Goal: Navigation & Orientation: Find specific page/section

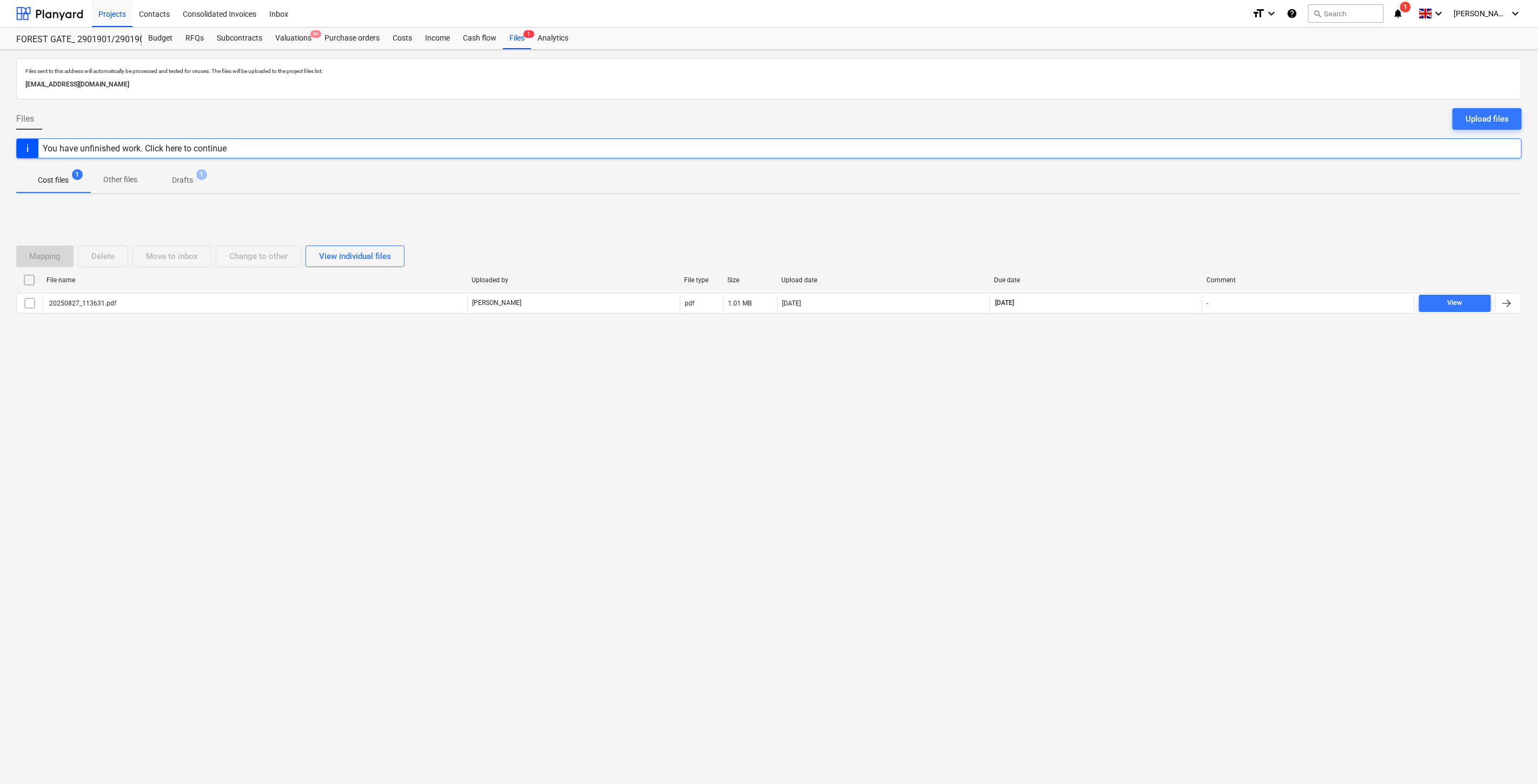
drag, startPoint x: 995, startPoint y: 376, endPoint x: 525, endPoint y: 175, distance: 511.2
click at [995, 376] on div "Files sent to this address will automatically be processed and tested for virus…" at bounding box center [769, 416] width 1538 height 734
click at [57, 2] on div at bounding box center [50, 13] width 67 height 27
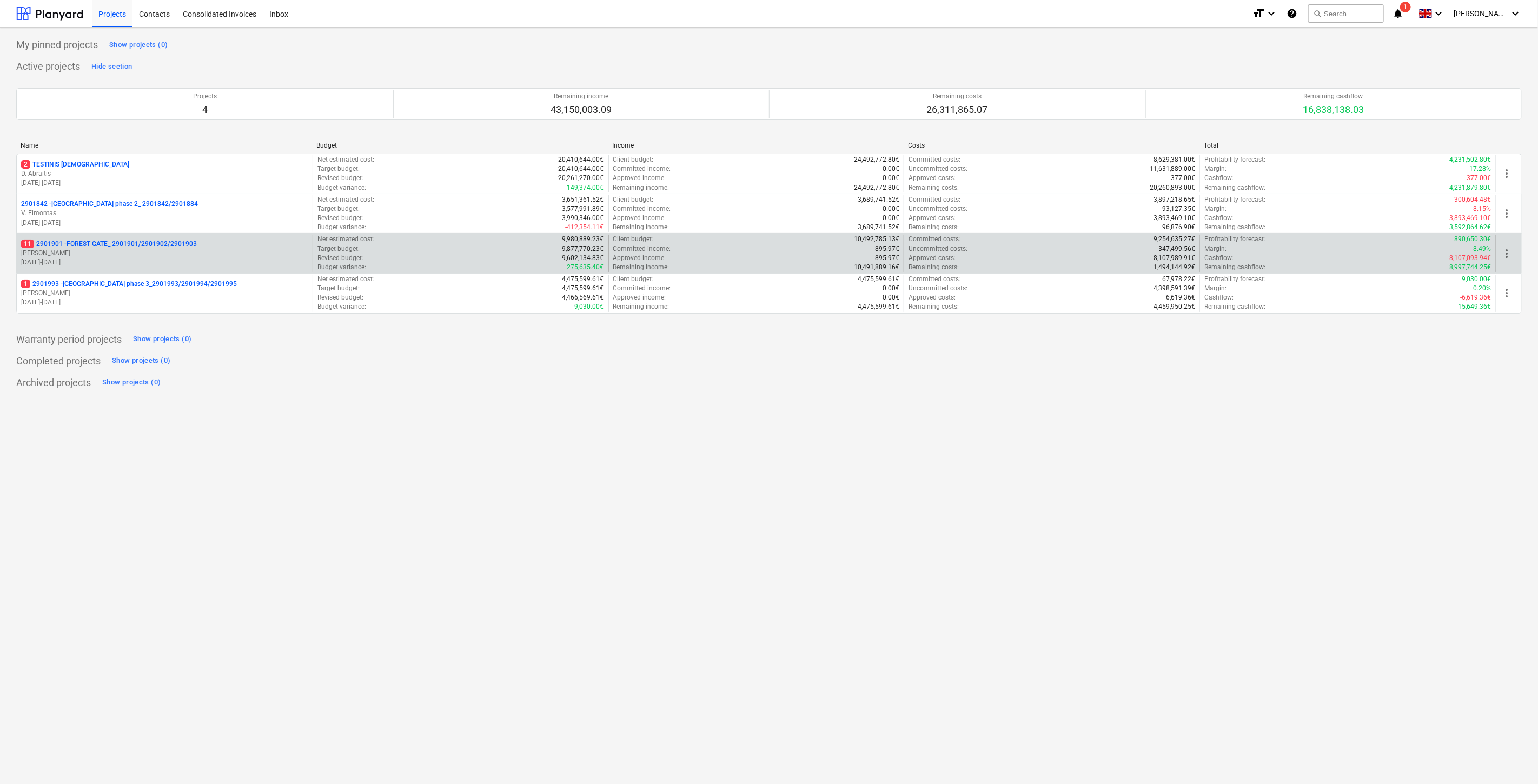
click at [143, 250] on p "[PERSON_NAME]" at bounding box center [164, 253] width 287 height 9
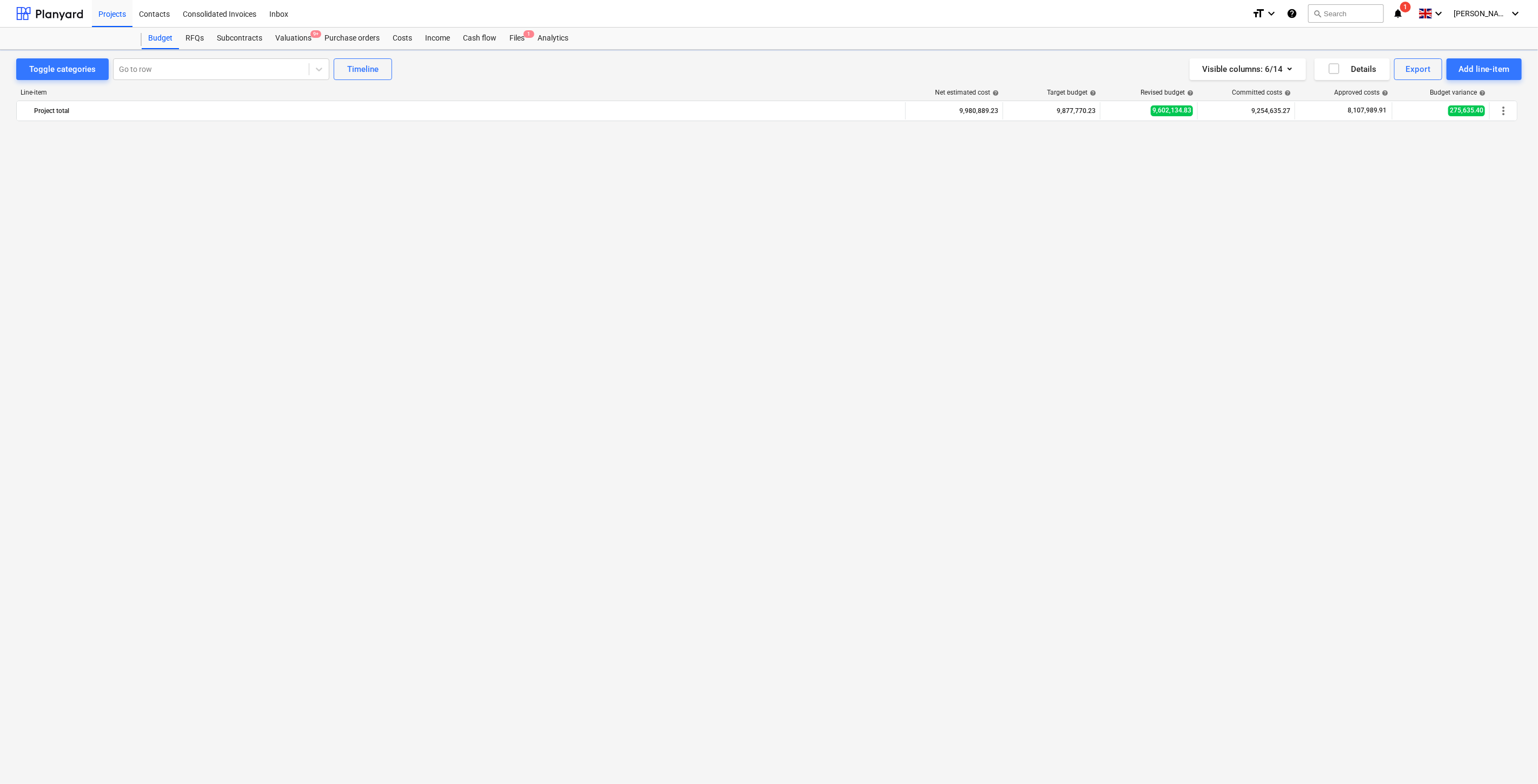
scroll to position [1785, 0]
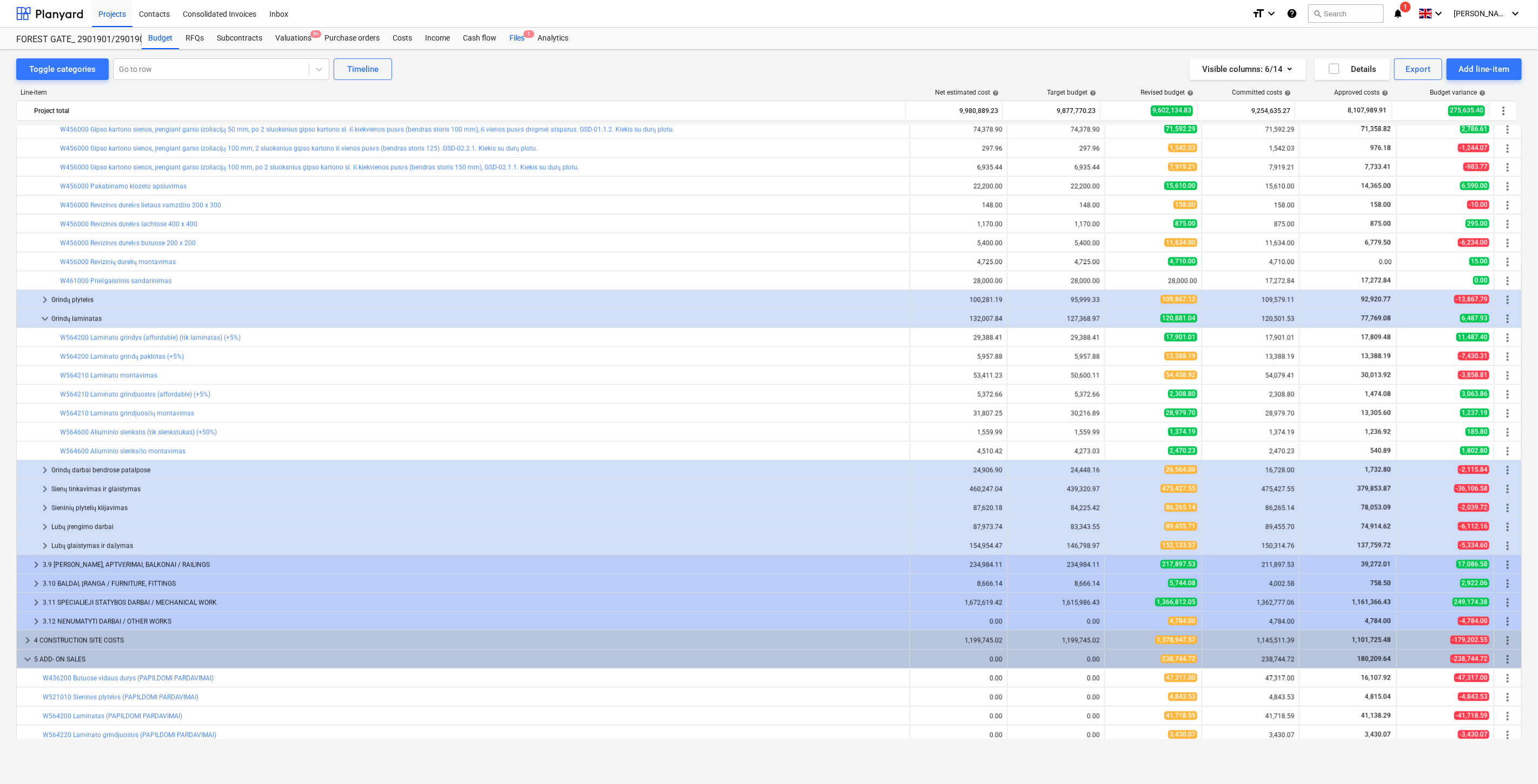
click at [519, 39] on div "Files 1" at bounding box center [517, 39] width 28 height 22
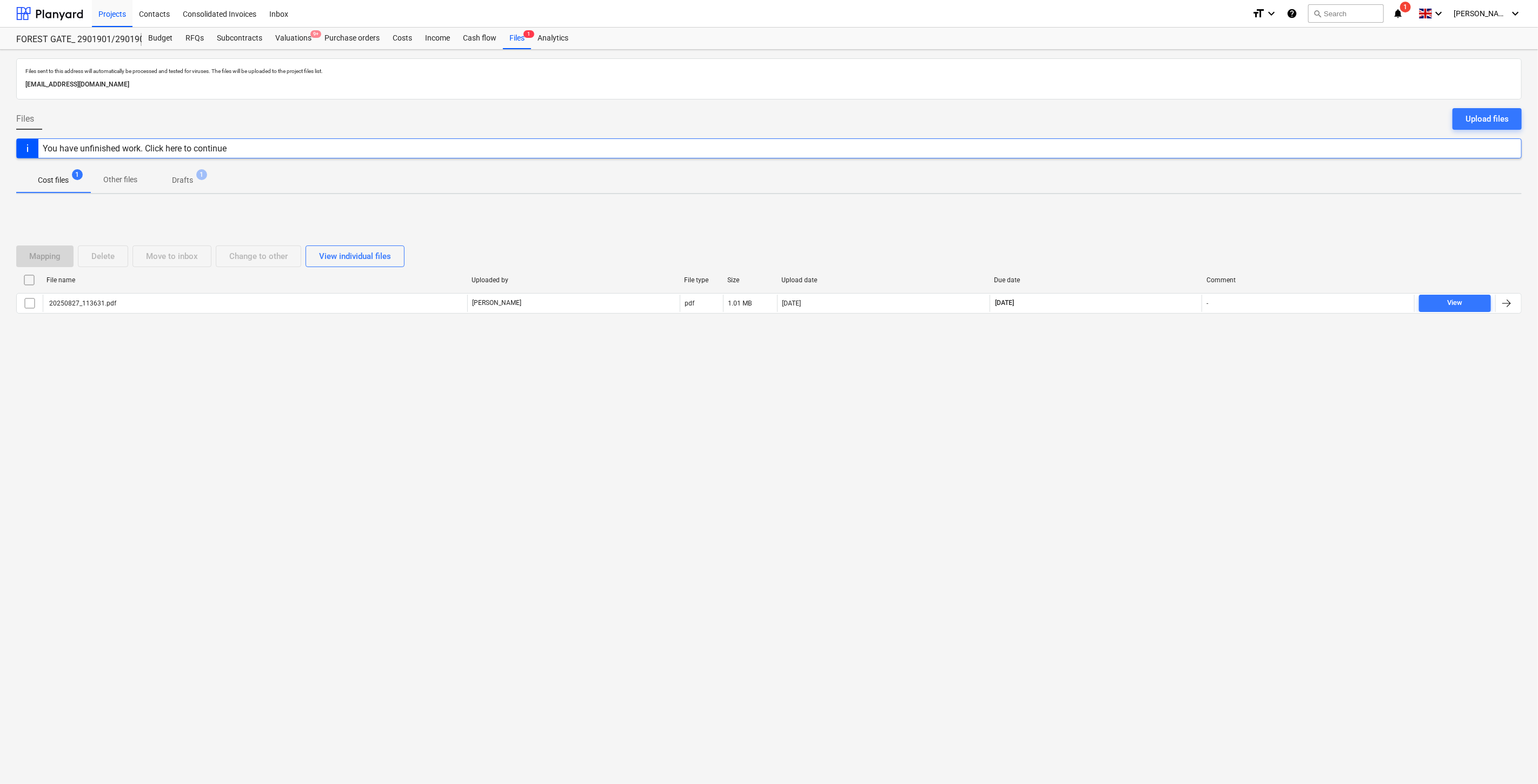
click at [1068, 435] on div "Files sent to this address will automatically be processed and tested for virus…" at bounding box center [769, 416] width 1538 height 734
click at [1095, 406] on div "Files sent to this address will automatically be processed and tested for virus…" at bounding box center [769, 416] width 1538 height 734
click at [66, 22] on div at bounding box center [50, 13] width 67 height 27
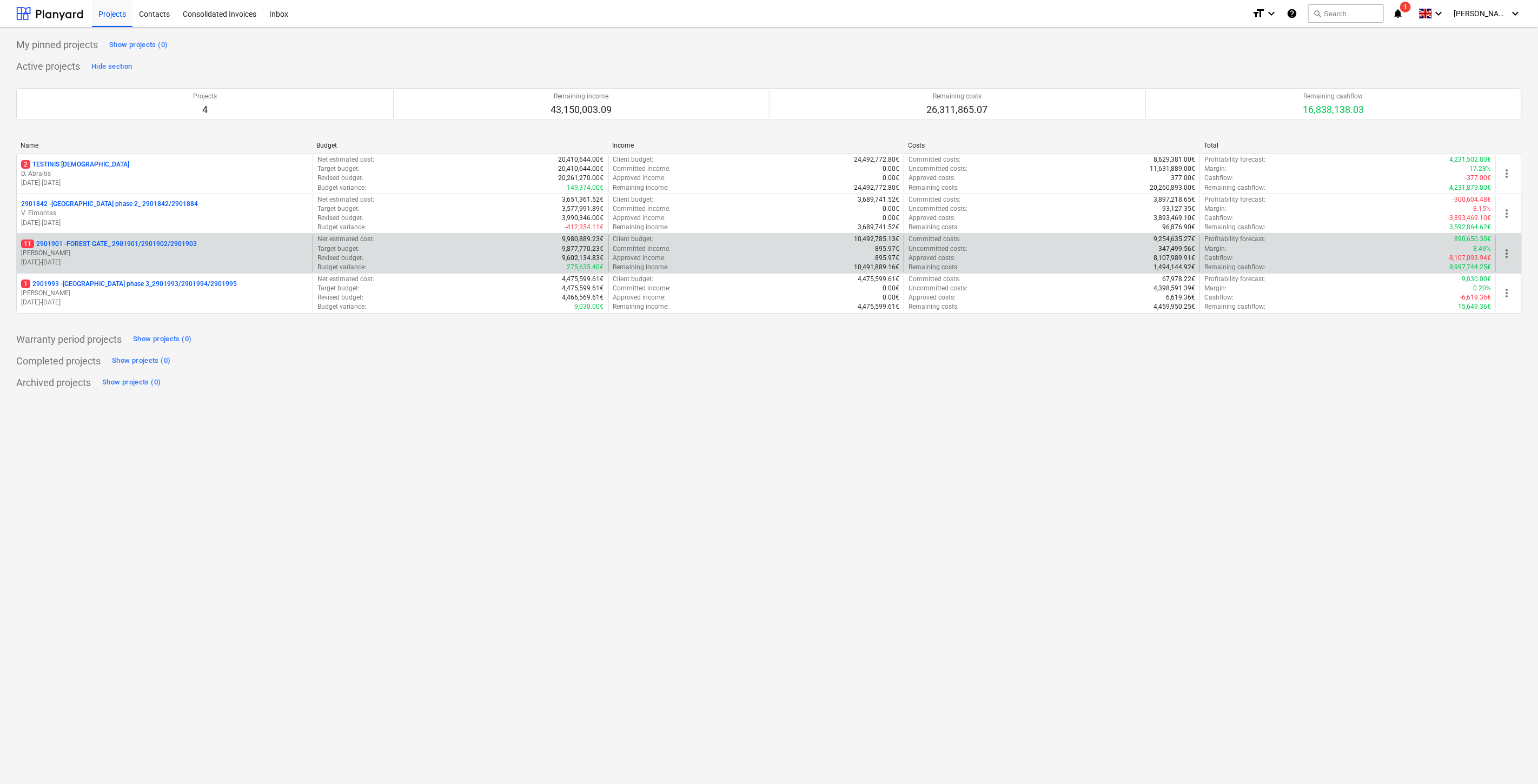
click at [114, 255] on p "[PERSON_NAME]" at bounding box center [164, 253] width 287 height 9
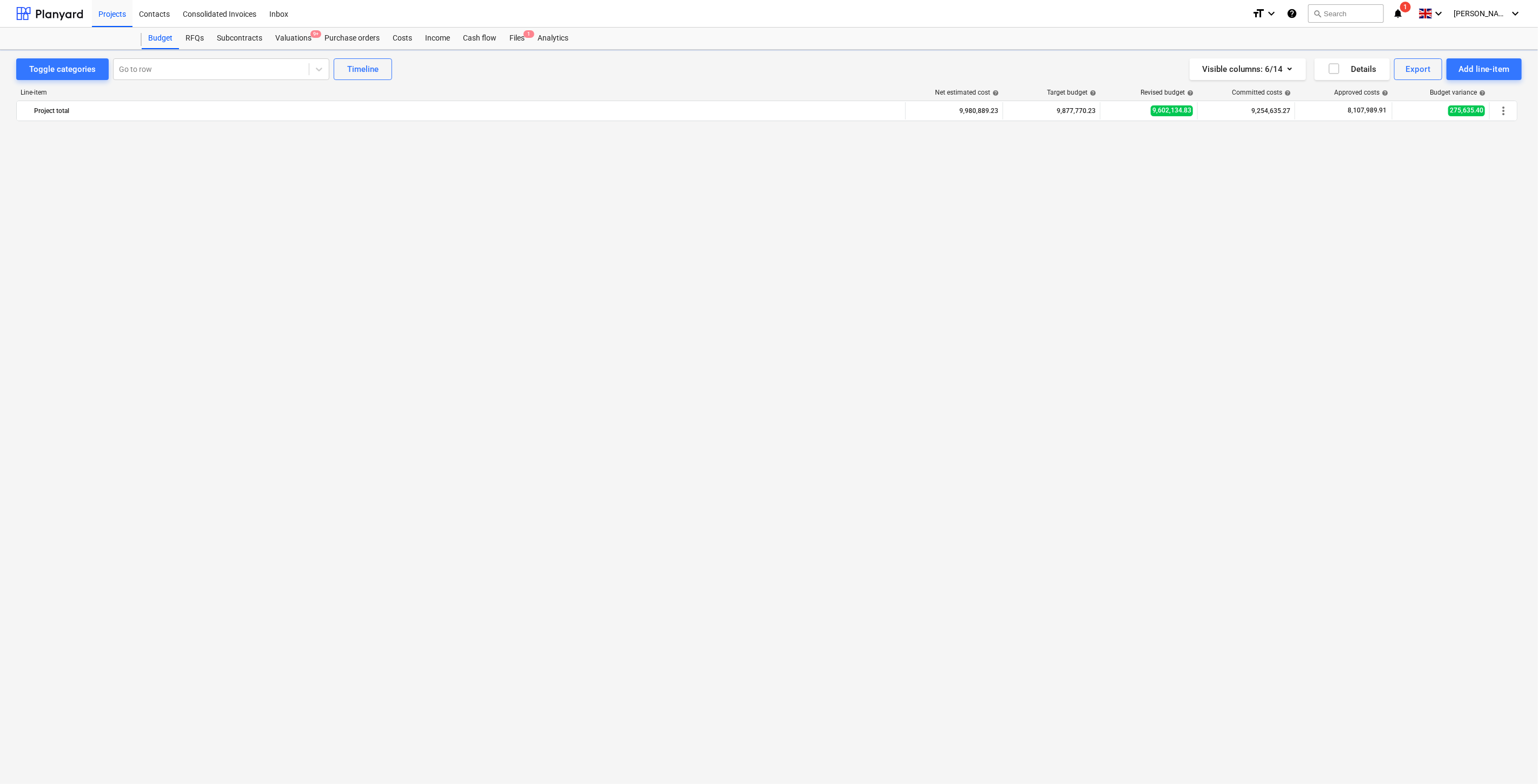
scroll to position [1785, 0]
click at [512, 38] on div "Files 1" at bounding box center [517, 39] width 28 height 22
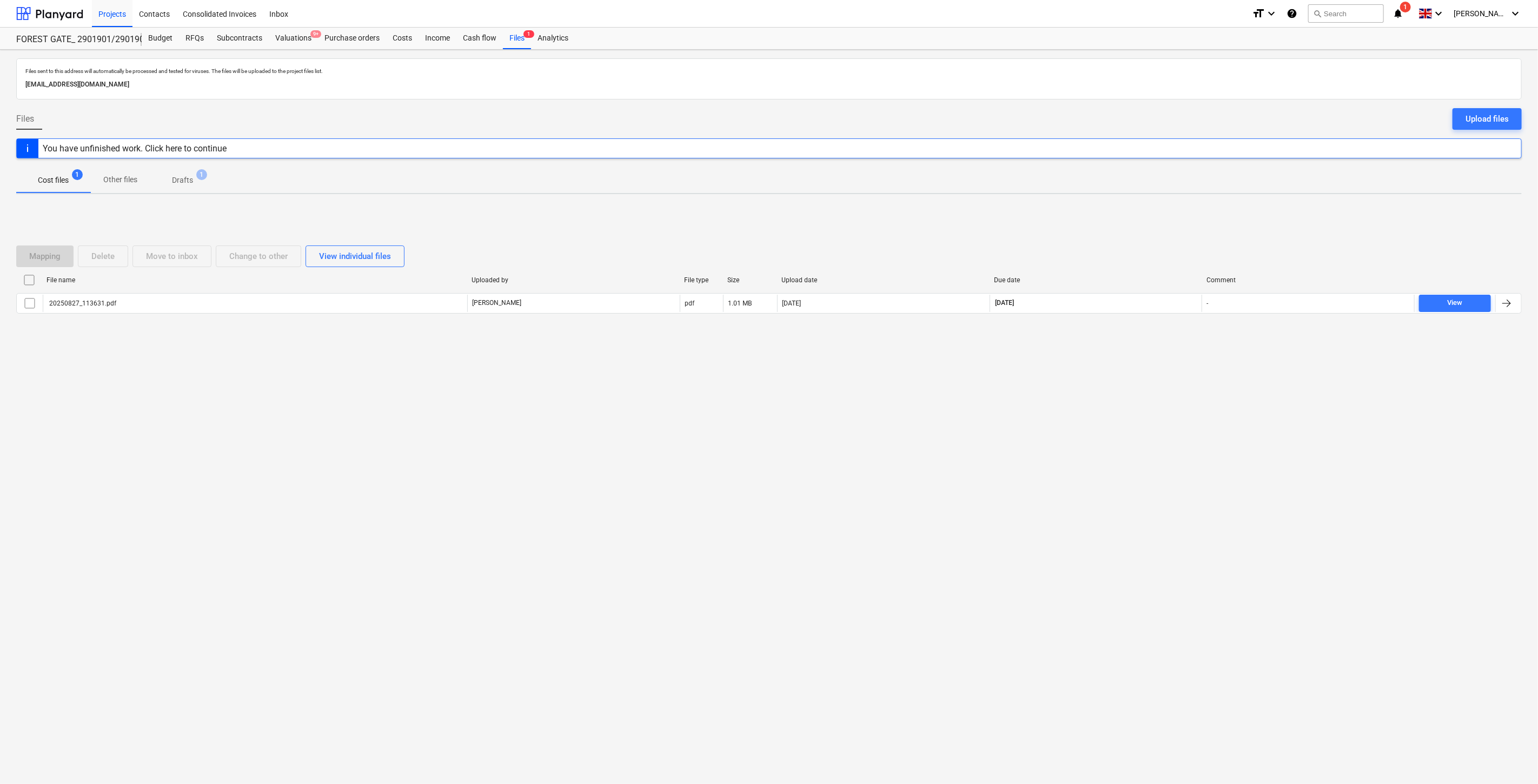
click at [1084, 401] on div "Files sent to this address will automatically be processed and tested for virus…" at bounding box center [769, 416] width 1538 height 734
click at [1132, 247] on div "Mapping Delete Move to inbox Change to other View individual files" at bounding box center [769, 256] width 1505 height 22
click at [1139, 235] on div "Mapping Delete Move to inbox Change to other View individual files File name Up…" at bounding box center [769, 283] width 1505 height 103
drag, startPoint x: 1154, startPoint y: 214, endPoint x: 1166, endPoint y: 206, distance: 14.4
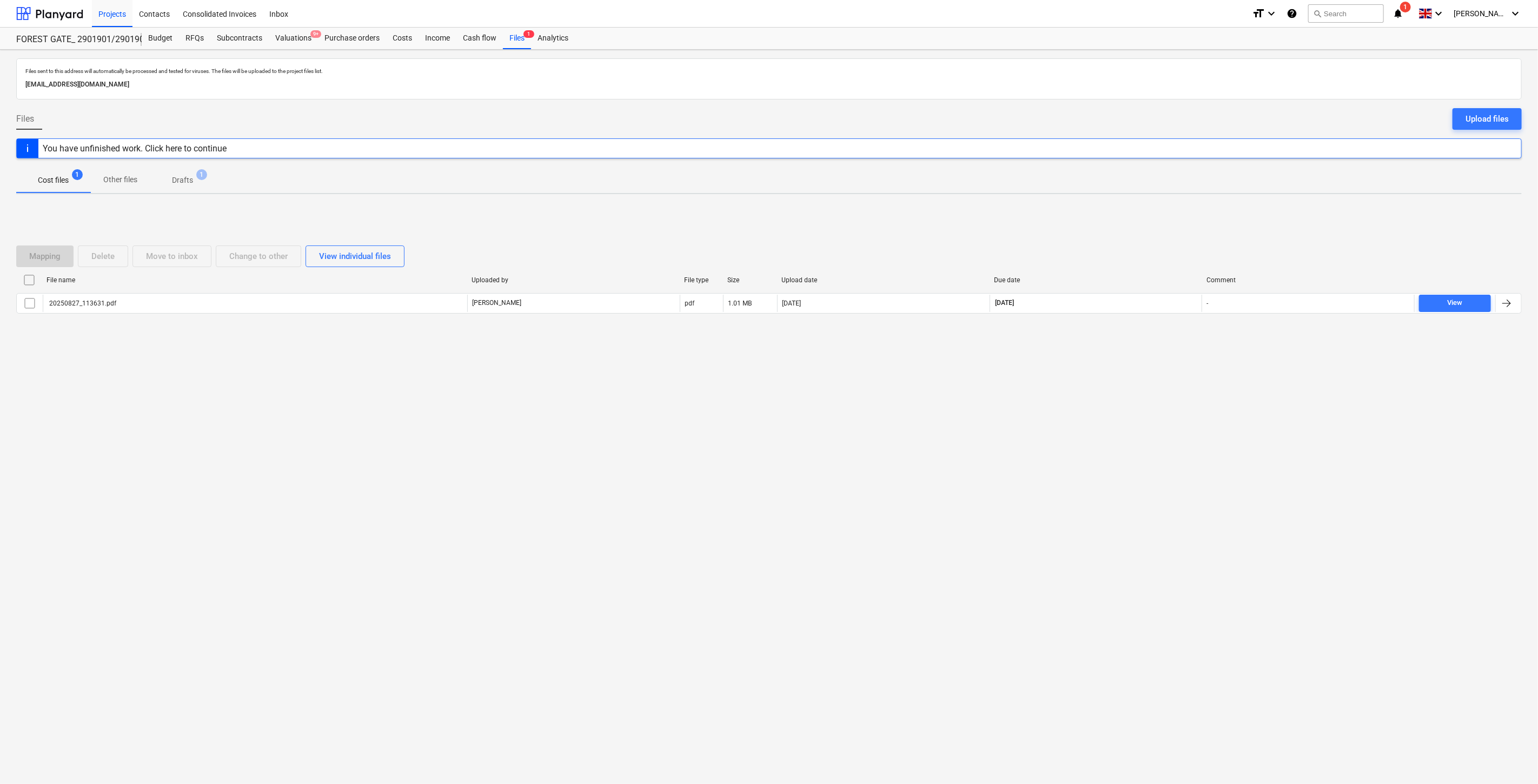
click at [1155, 214] on div "Mapping Delete Move to inbox Change to other View individual files File name Up…" at bounding box center [769, 284] width 1505 height 163
click at [1166, 206] on div "Mapping Delete Move to inbox Change to other View individual files File name Up…" at bounding box center [769, 284] width 1505 height 163
drag, startPoint x: 1121, startPoint y: 217, endPoint x: 1148, endPoint y: 202, distance: 30.9
click at [1123, 214] on div "Mapping Delete Move to inbox Change to other View individual files File name Up…" at bounding box center [769, 284] width 1505 height 163
click at [1148, 202] on div "Files sent to this address will automatically be processed and tested for virus…" at bounding box center [769, 416] width 1538 height 734
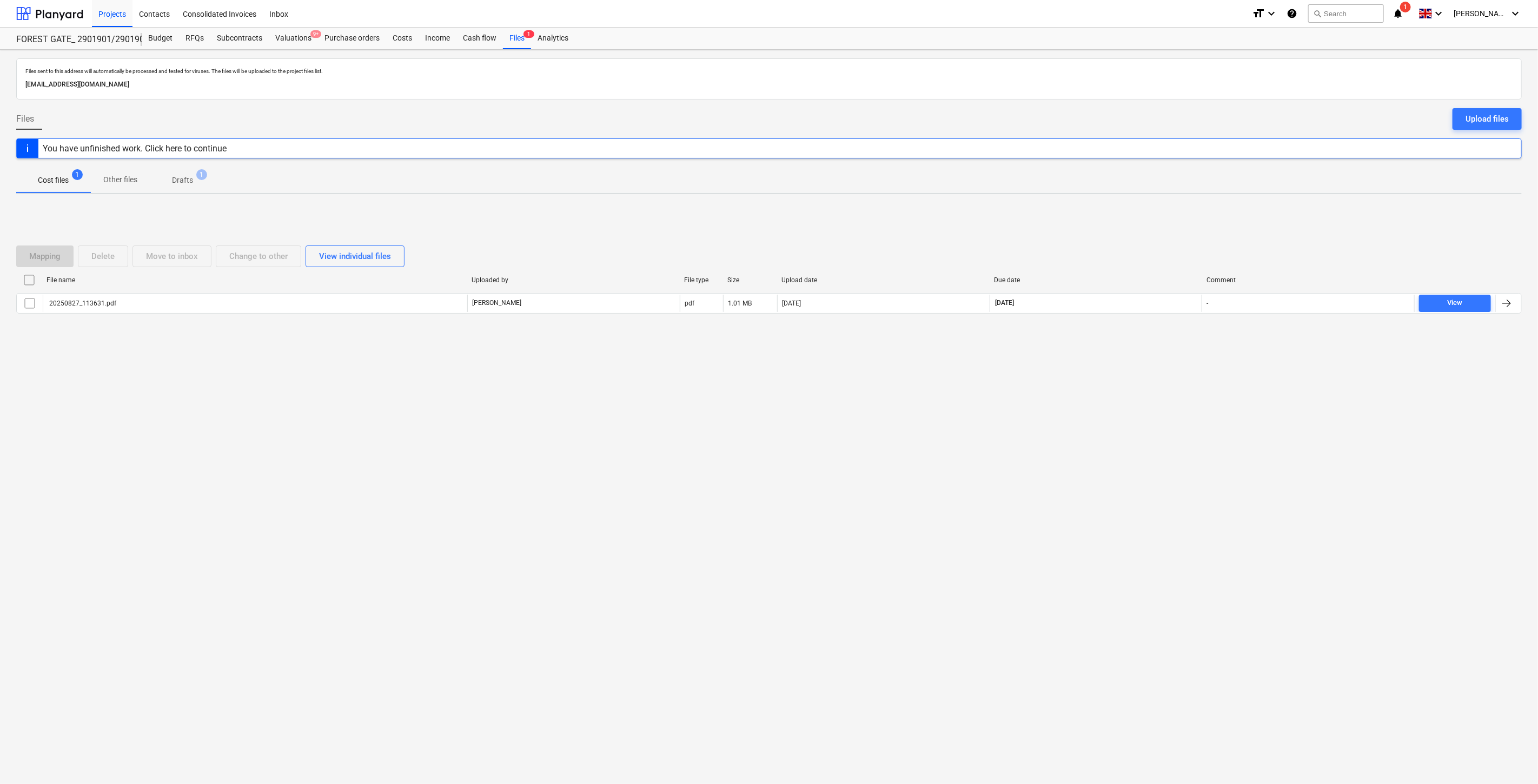
click at [1105, 482] on div "Files sent to this address will automatically be processed and tested for virus…" at bounding box center [769, 416] width 1538 height 734
click at [1139, 435] on div "Files sent to this address will automatically be processed and tested for virus…" at bounding box center [769, 416] width 1538 height 734
